Goal: Information Seeking & Learning: Learn about a topic

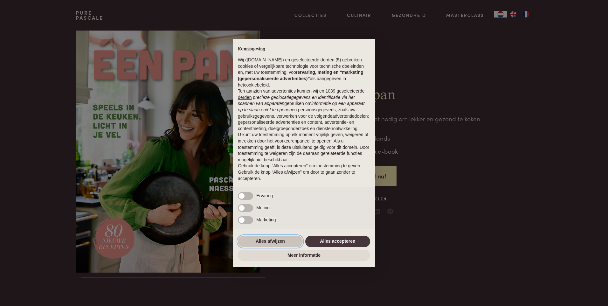
click at [274, 244] on button "Alles afwijzen" at bounding box center [270, 241] width 65 height 11
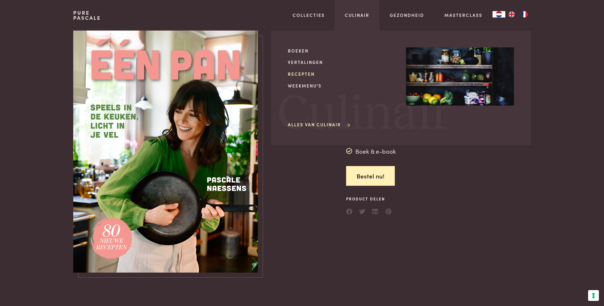
click at [311, 73] on link "Recepten" at bounding box center [342, 74] width 108 height 7
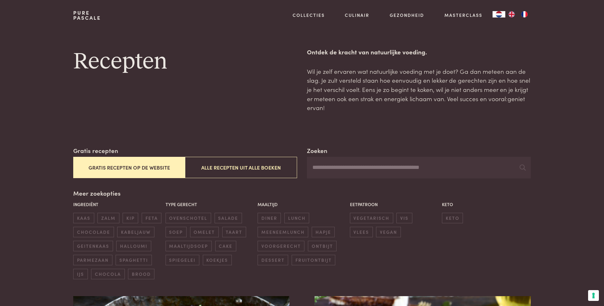
click at [149, 165] on button "Gratis recepten op de website" at bounding box center [129, 167] width 112 height 21
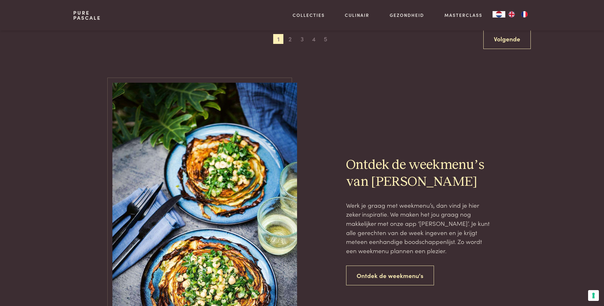
scroll to position [1324, 0]
